Goal: Navigation & Orientation: Find specific page/section

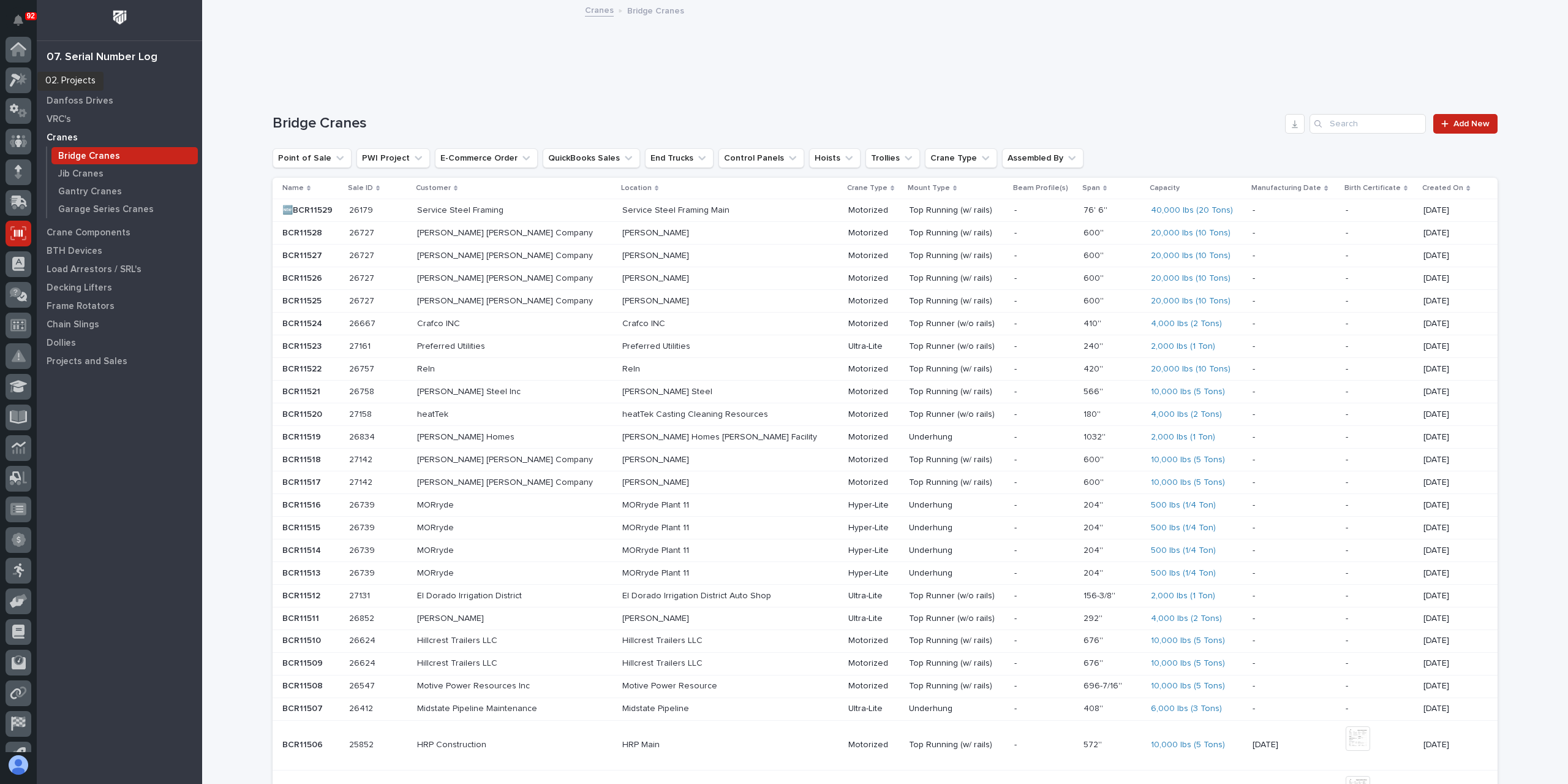
click at [14, 97] on div at bounding box center [19, 82] width 26 height 31
click at [19, 92] on div at bounding box center [19, 80] width 26 height 26
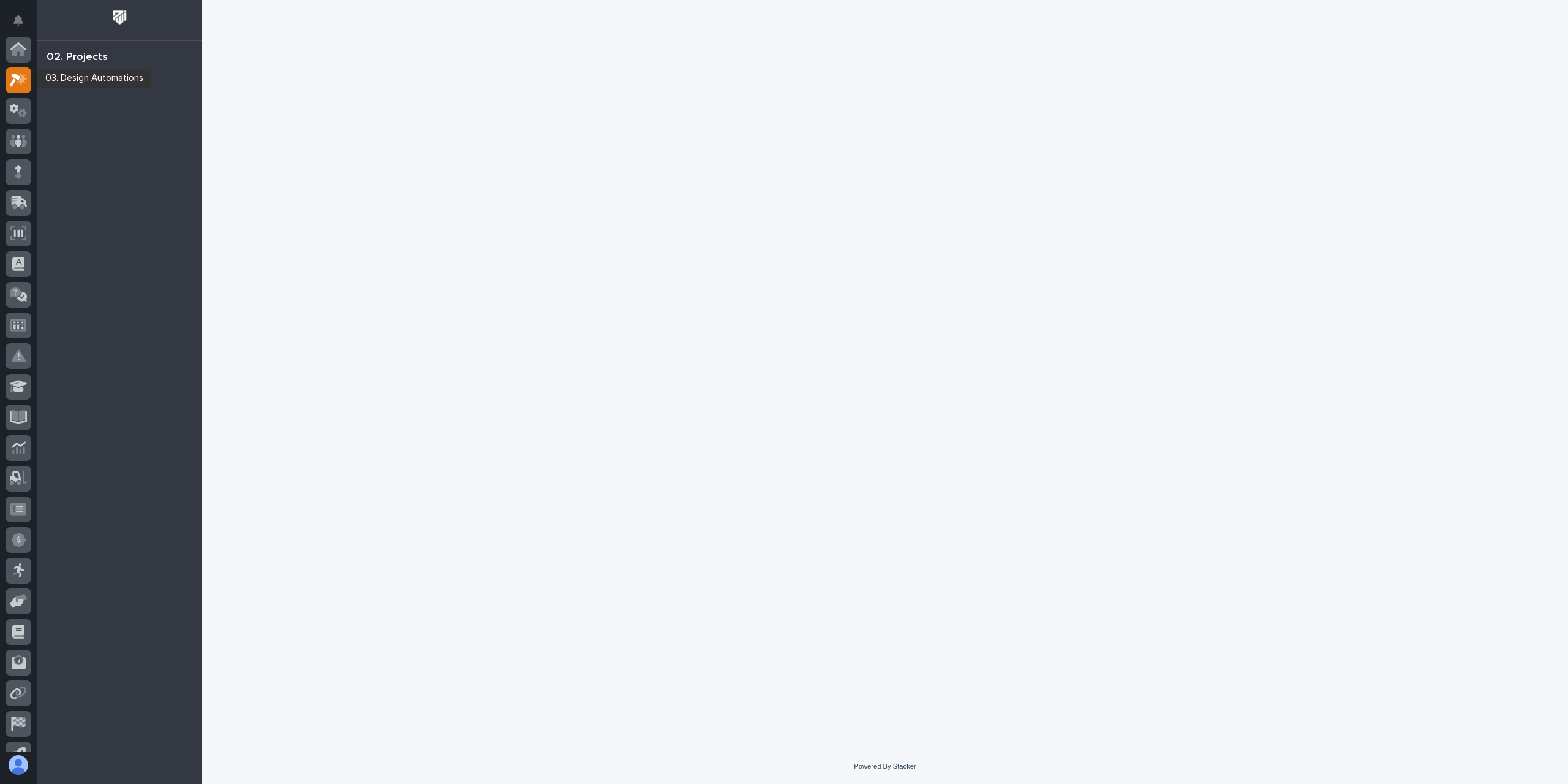
scroll to position [31, 0]
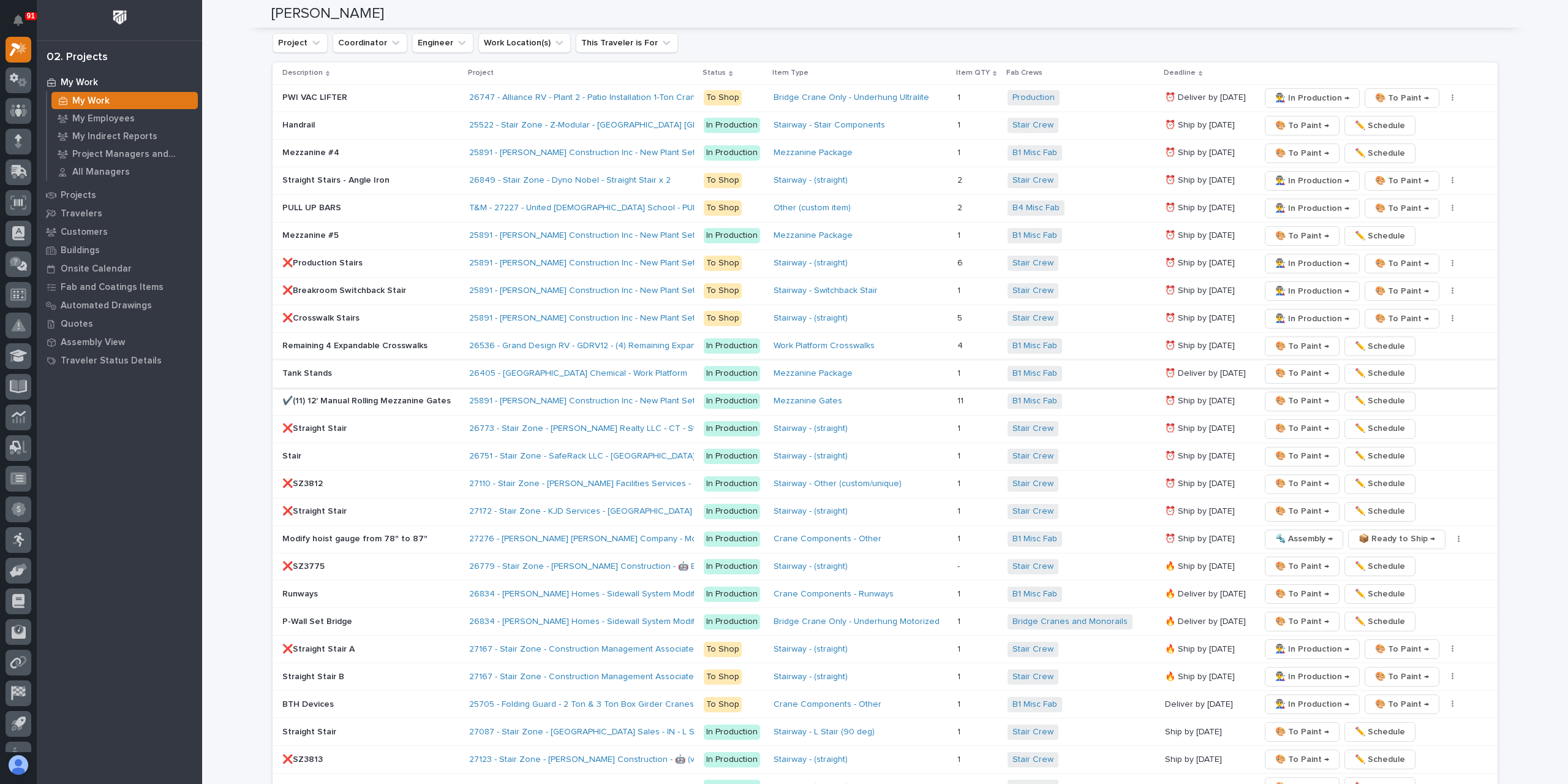
scroll to position [2023, 0]
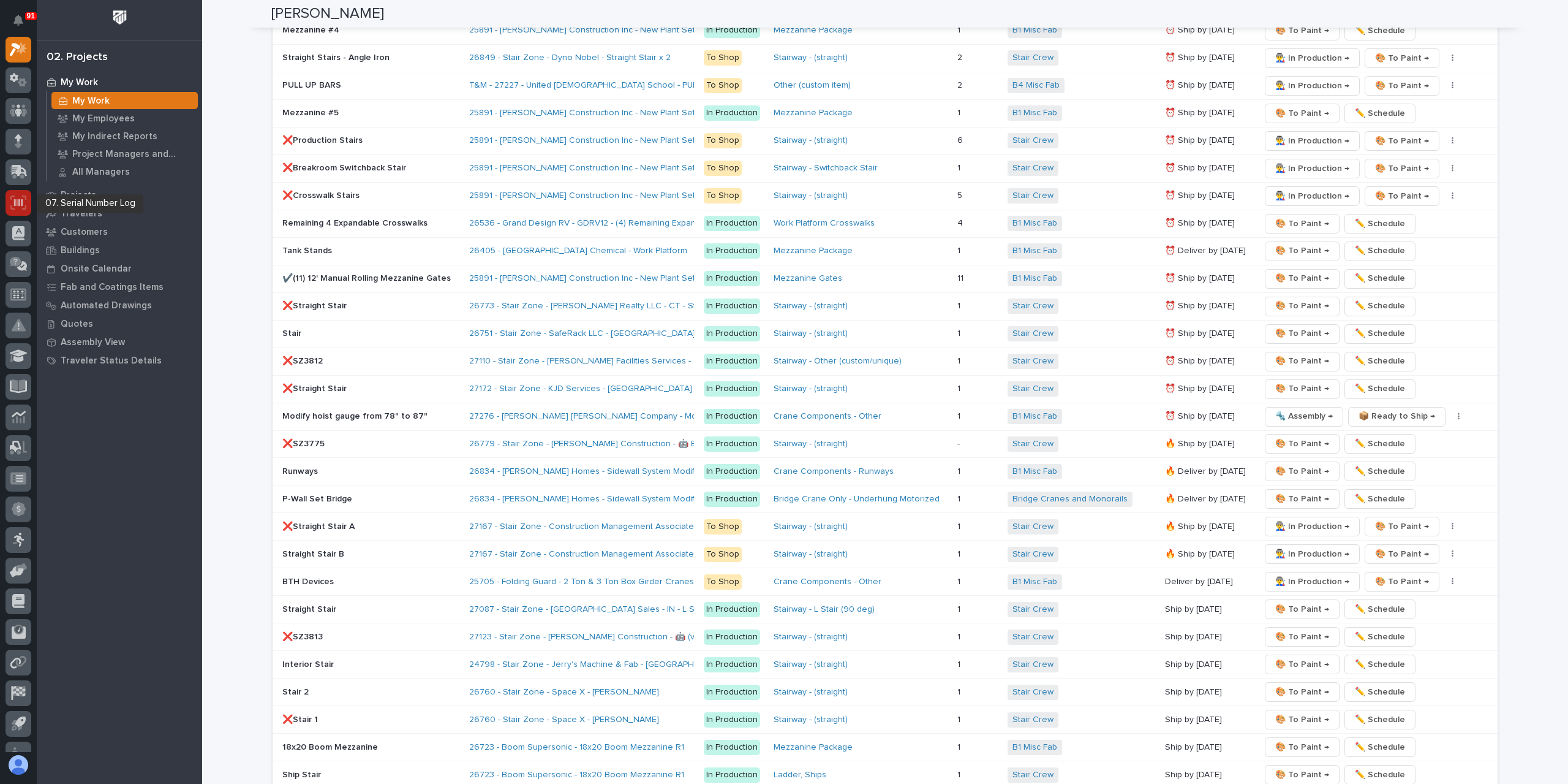
click at [24, 198] on icon at bounding box center [18, 202] width 16 height 14
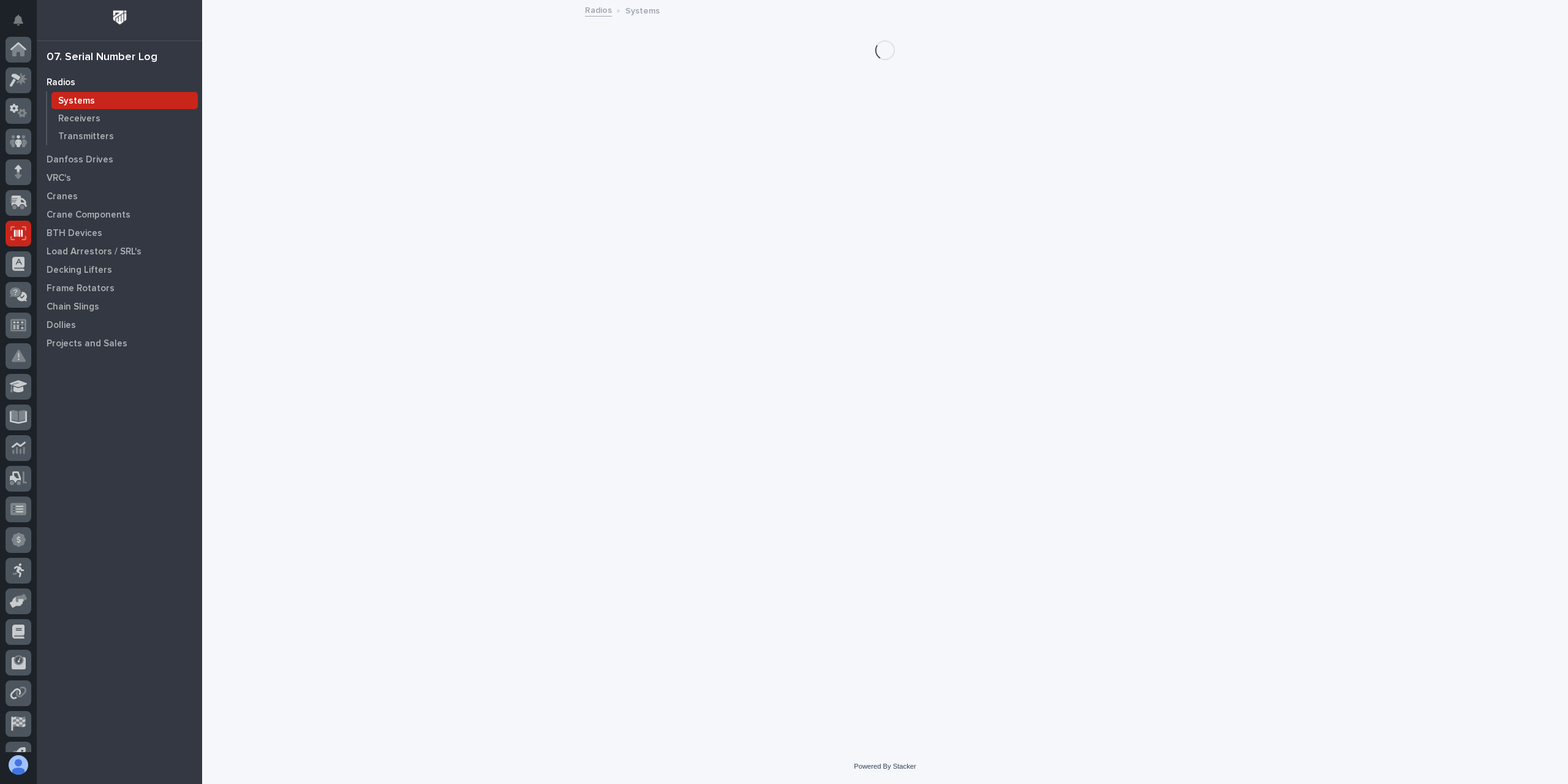
scroll to position [81, 0]
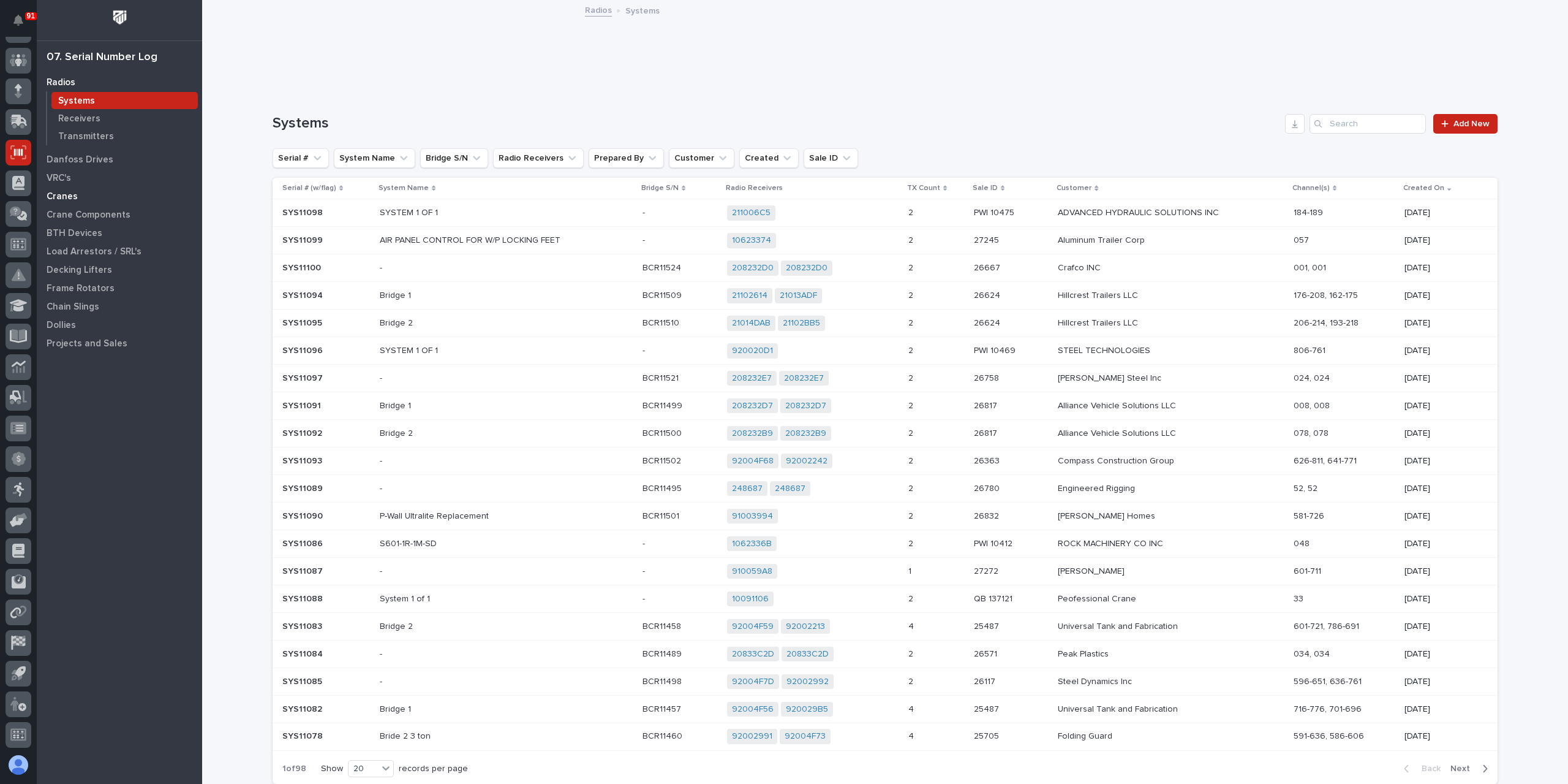
click at [67, 197] on p "Cranes" at bounding box center [62, 197] width 31 height 11
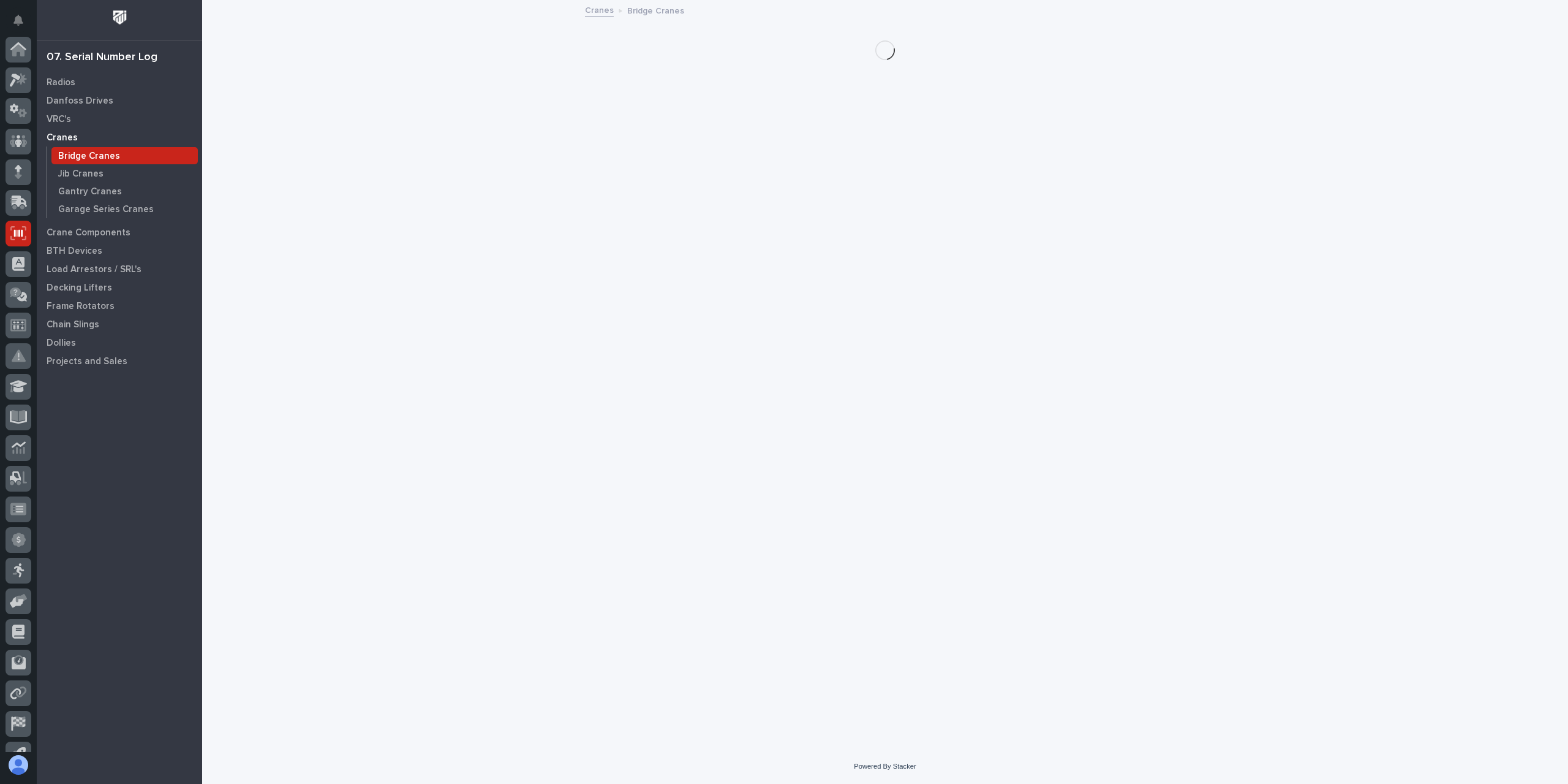
scroll to position [81, 0]
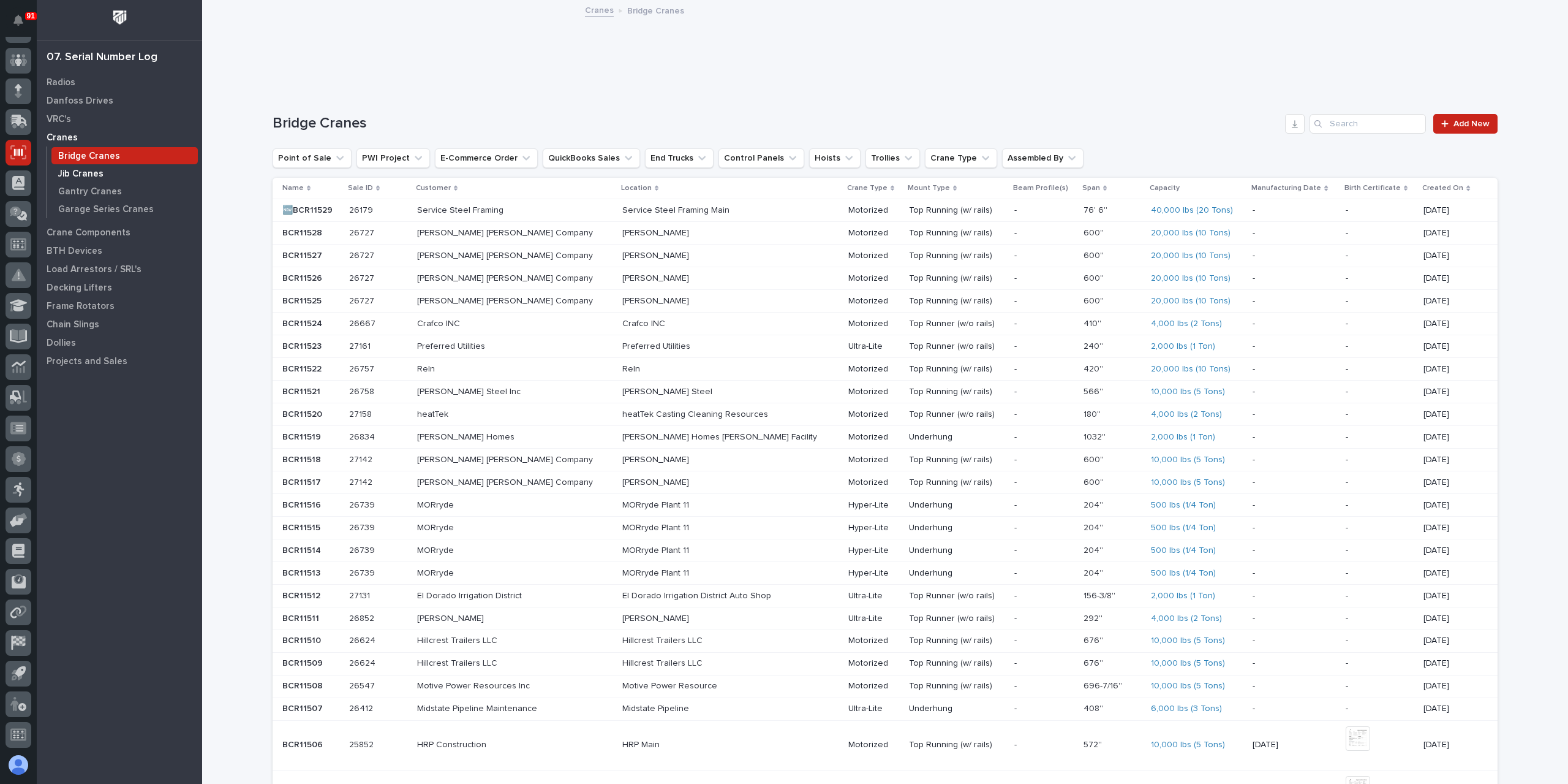
click at [101, 176] on p "Jib Cranes" at bounding box center [80, 174] width 46 height 11
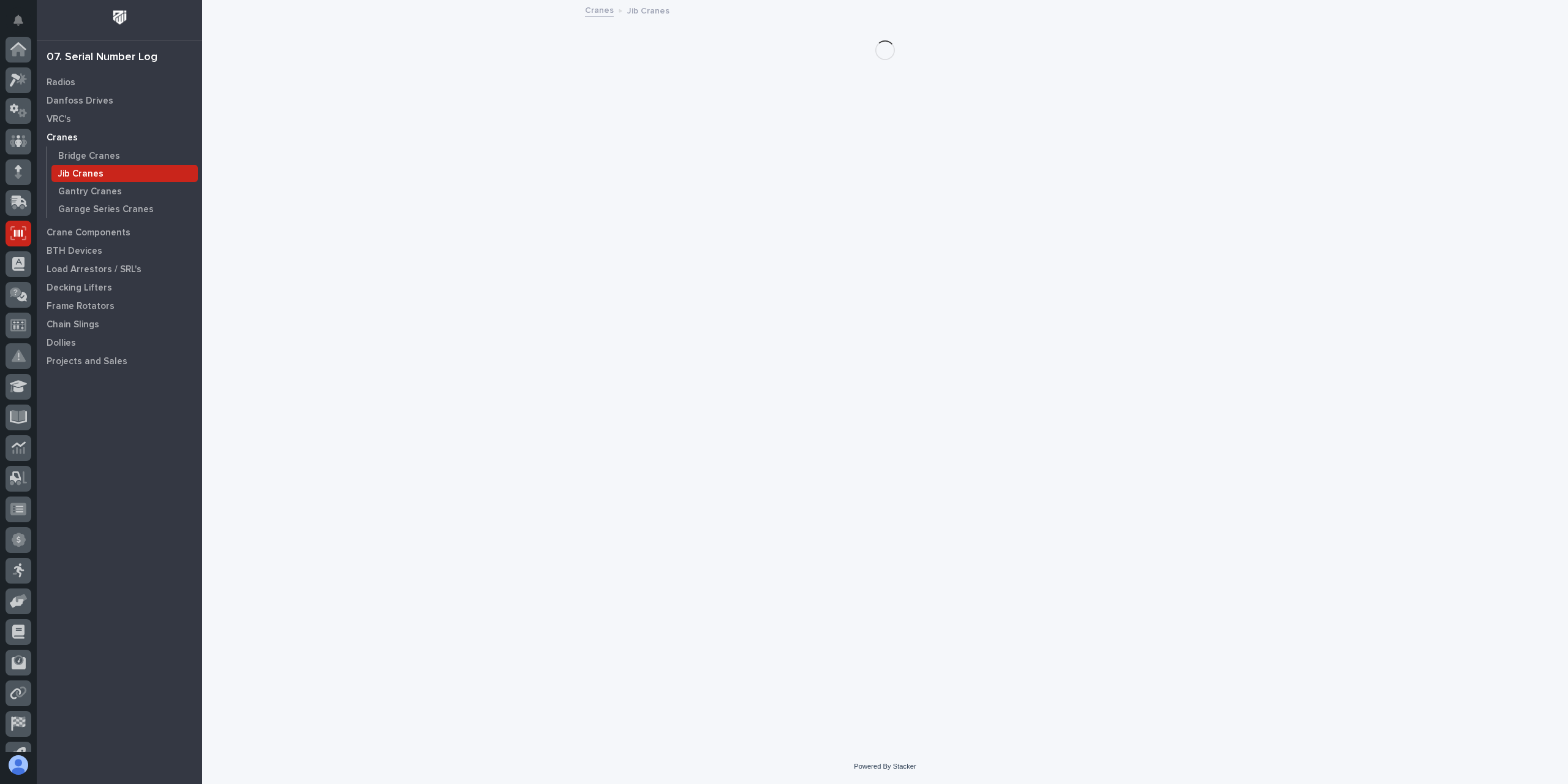
scroll to position [81, 0]
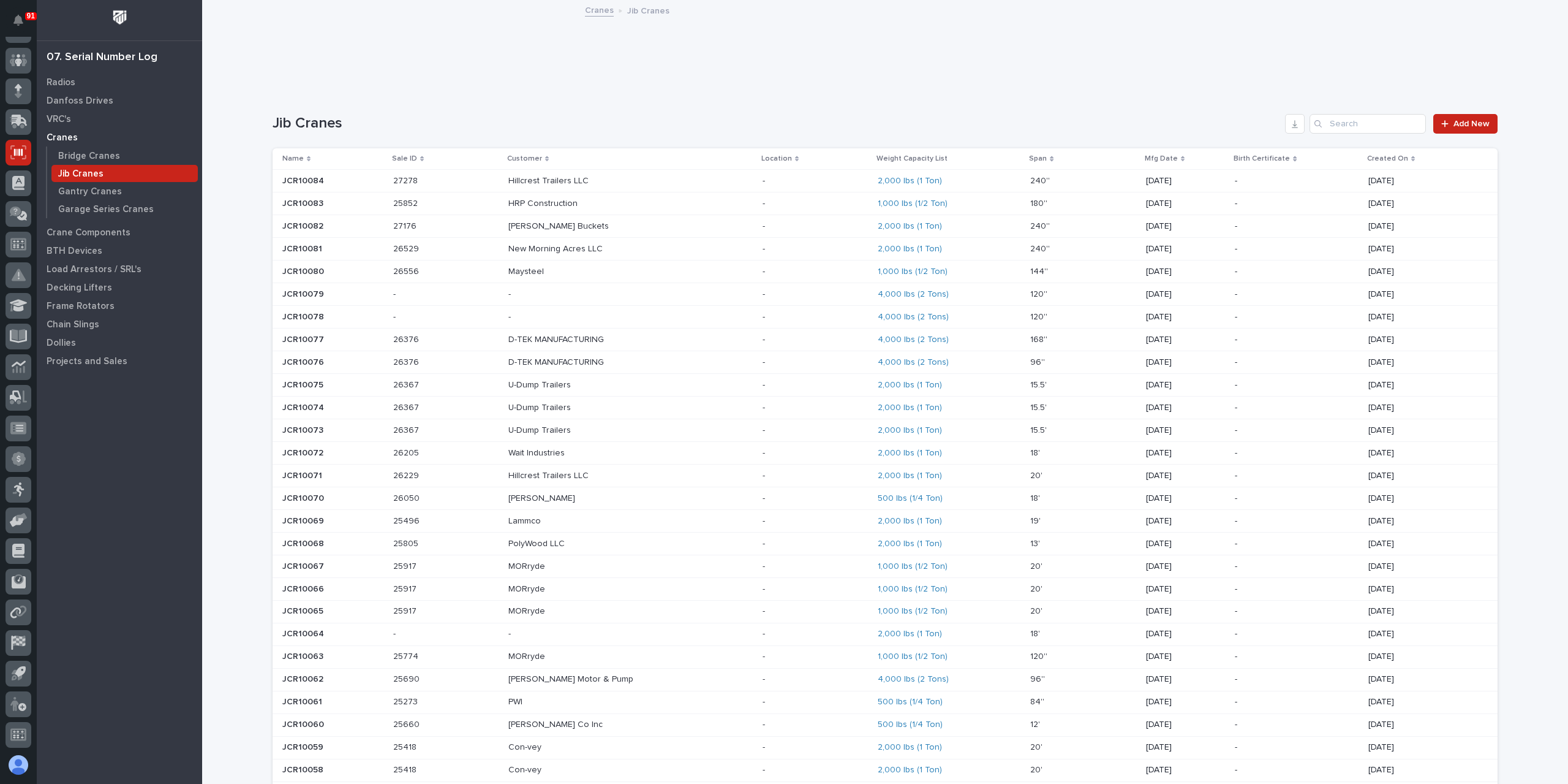
click at [659, 68] on div at bounding box center [885, 50] width 1228 height 49
